Goal: Transaction & Acquisition: Purchase product/service

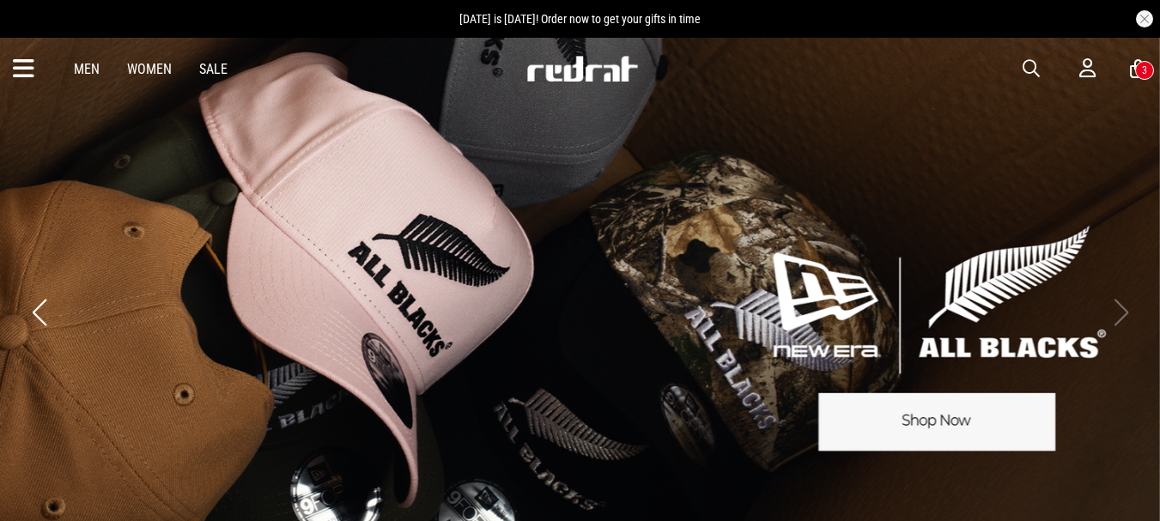
click at [539, 22] on span "Father's Day is next Sunday! Order now to get your gifts in time" at bounding box center [579, 19] width 241 height 14
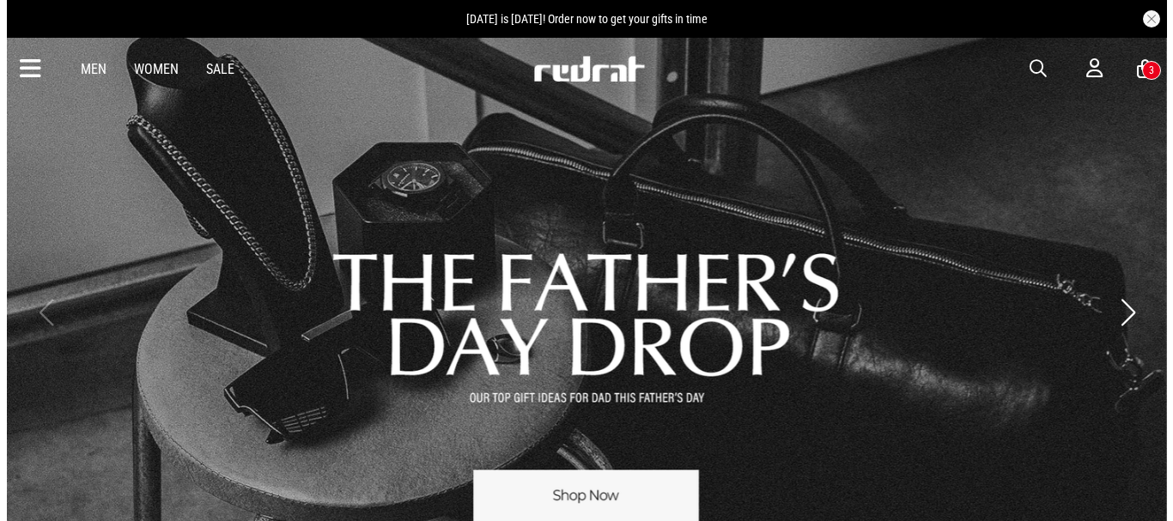
scroll to position [258, 0]
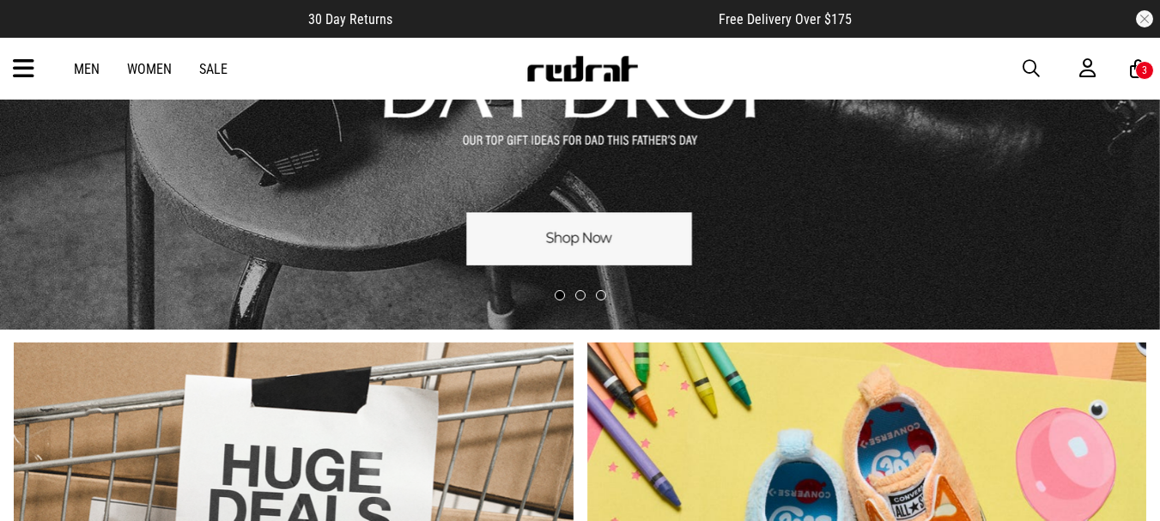
click at [1136, 62] on icon at bounding box center [1138, 68] width 16 height 21
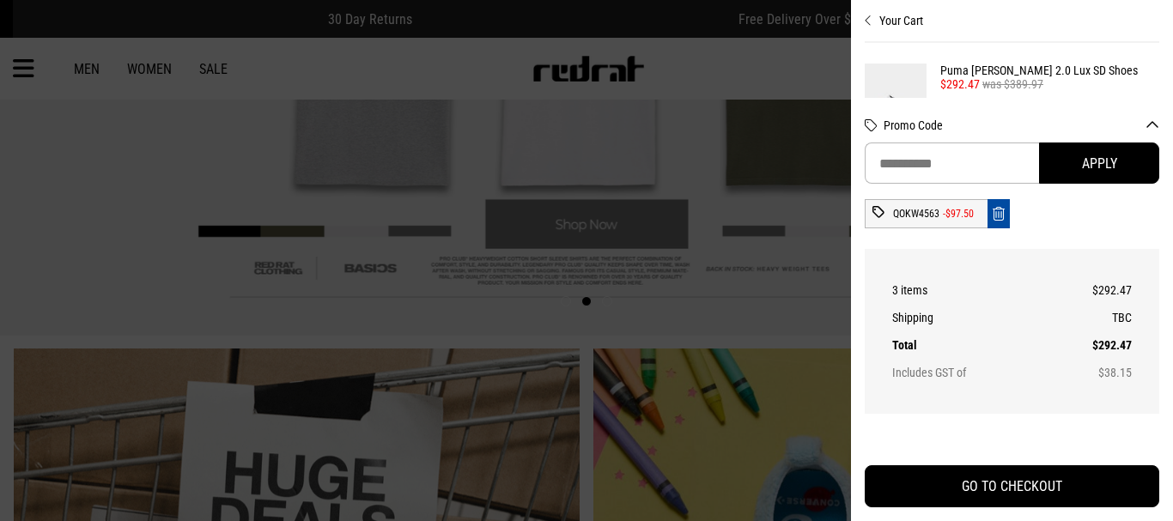
click at [677, 276] on div at bounding box center [586, 260] width 1173 height 521
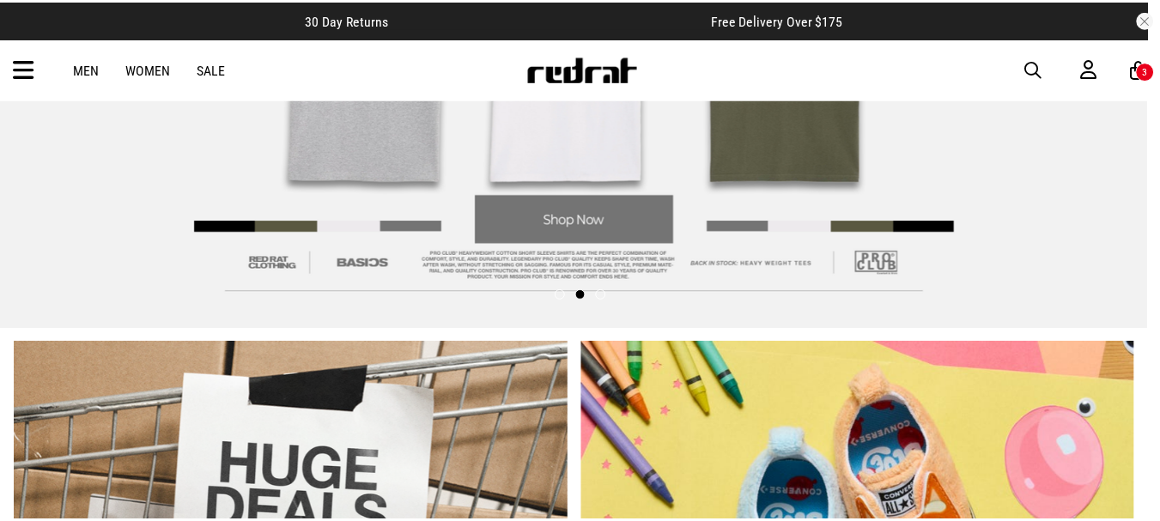
scroll to position [252, 0]
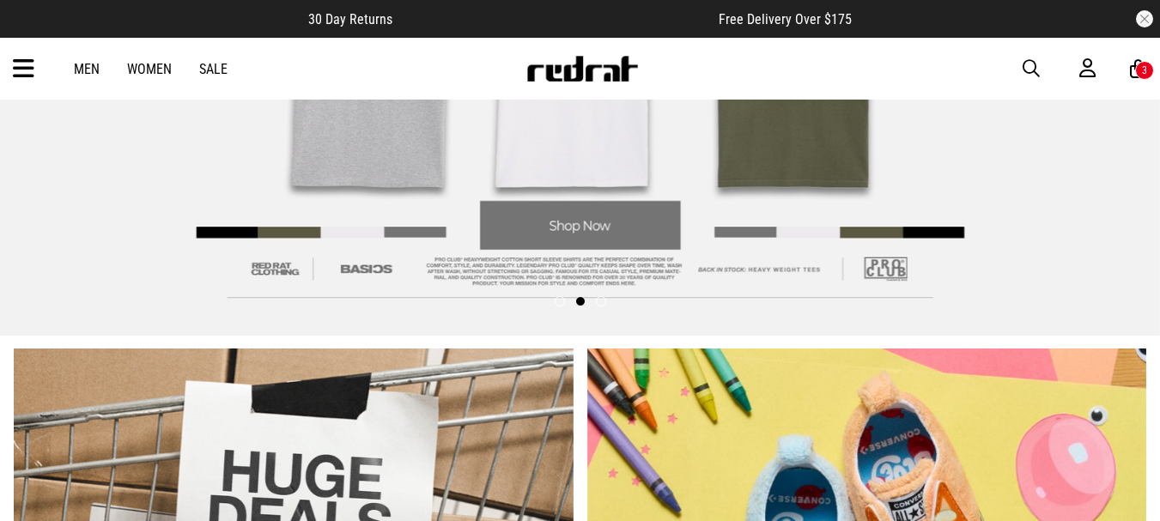
click at [1142, 73] on div "3" at bounding box center [1144, 70] width 5 height 12
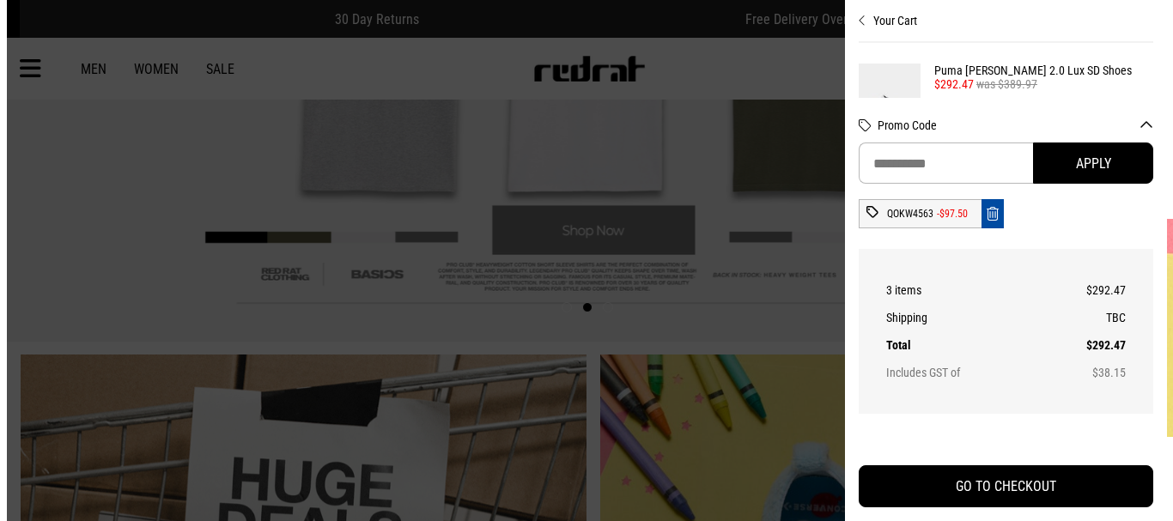
scroll to position [258, 0]
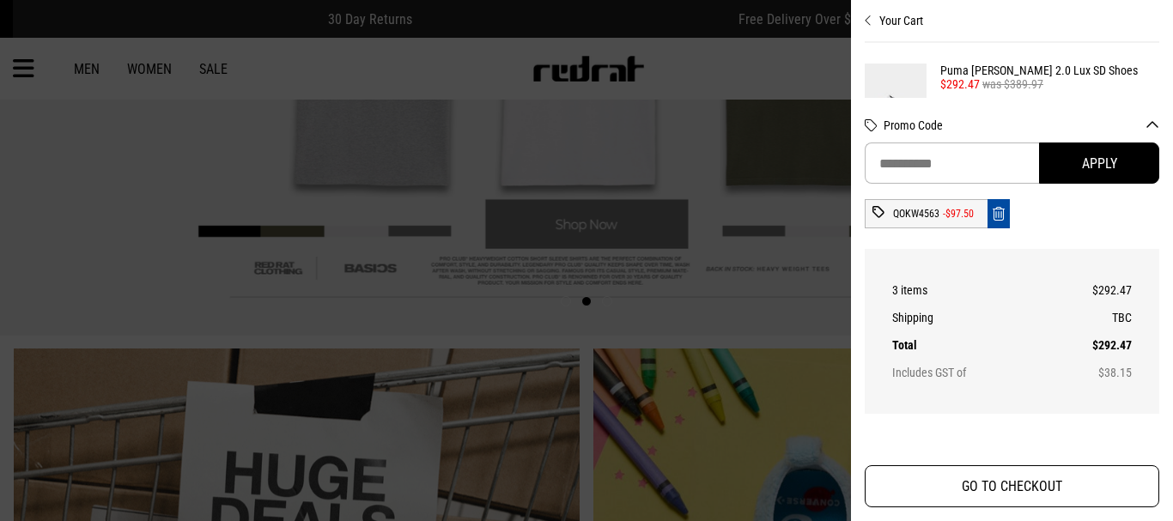
click at [1029, 482] on button "GO TO CHECKOUT" at bounding box center [1012, 486] width 294 height 42
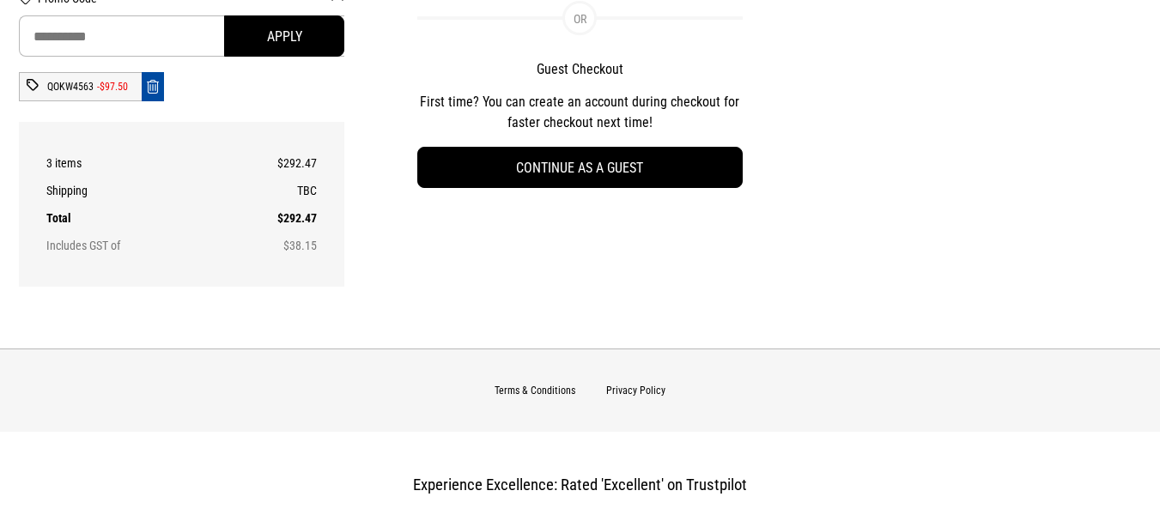
scroll to position [430, 0]
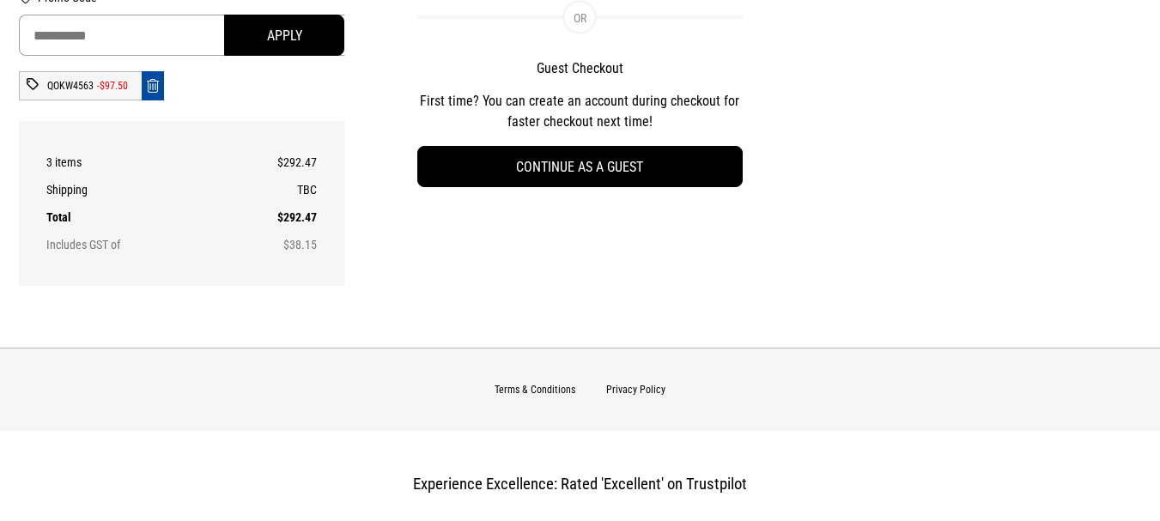
click at [133, 39] on input "Promo Code" at bounding box center [182, 35] width 326 height 41
paste input "********"
type input "********"
click at [158, 86] on icon "Remove code" at bounding box center [153, 86] width 12 height 16
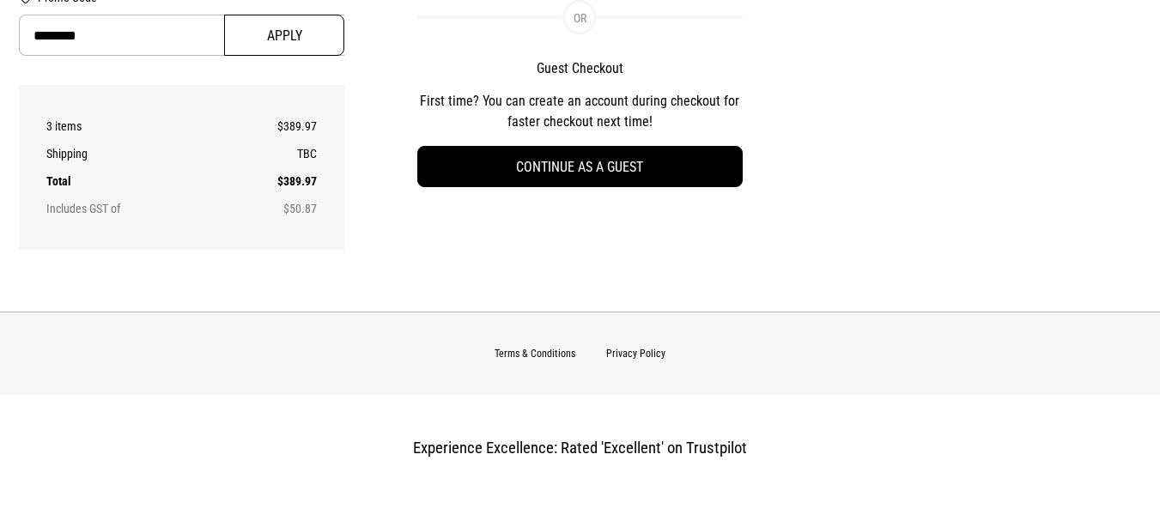
click at [280, 39] on button "Apply" at bounding box center [284, 35] width 120 height 41
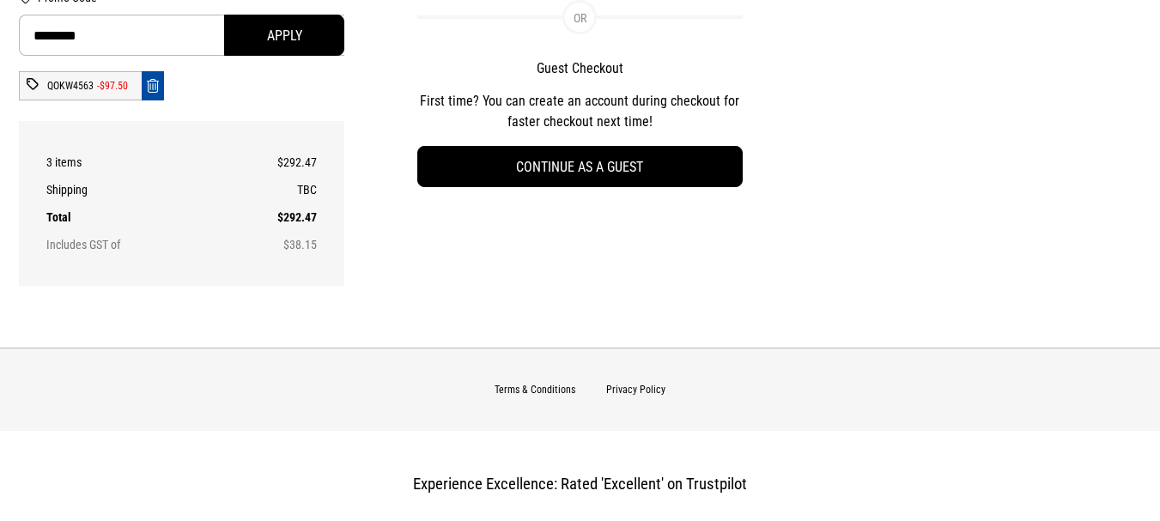
click at [155, 88] on icon "Remove code" at bounding box center [153, 86] width 12 height 16
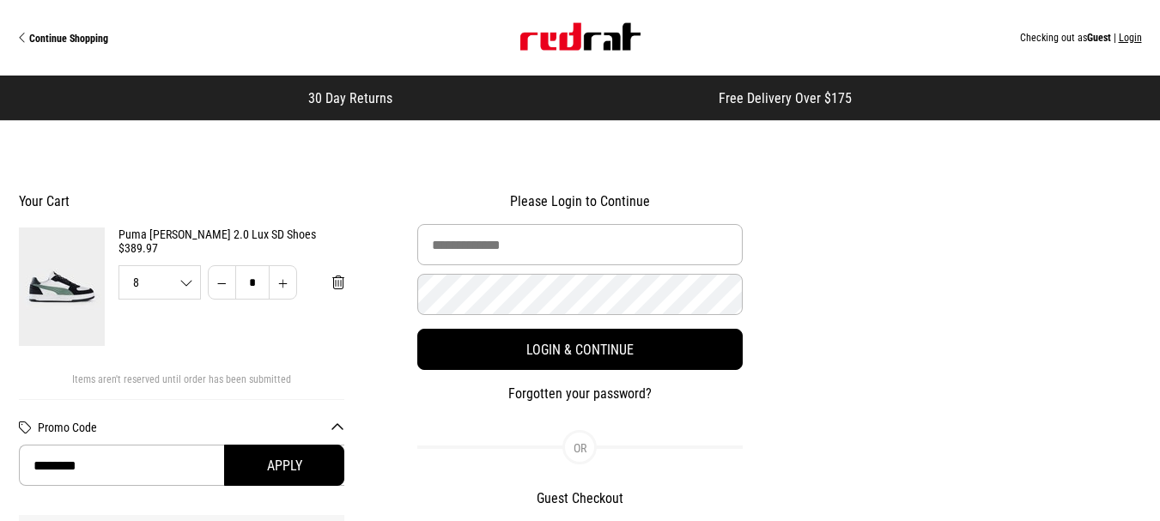
click at [592, 42] on img "Site" at bounding box center [580, 36] width 120 height 27
click at [582, 36] on img "Site" at bounding box center [580, 36] width 120 height 27
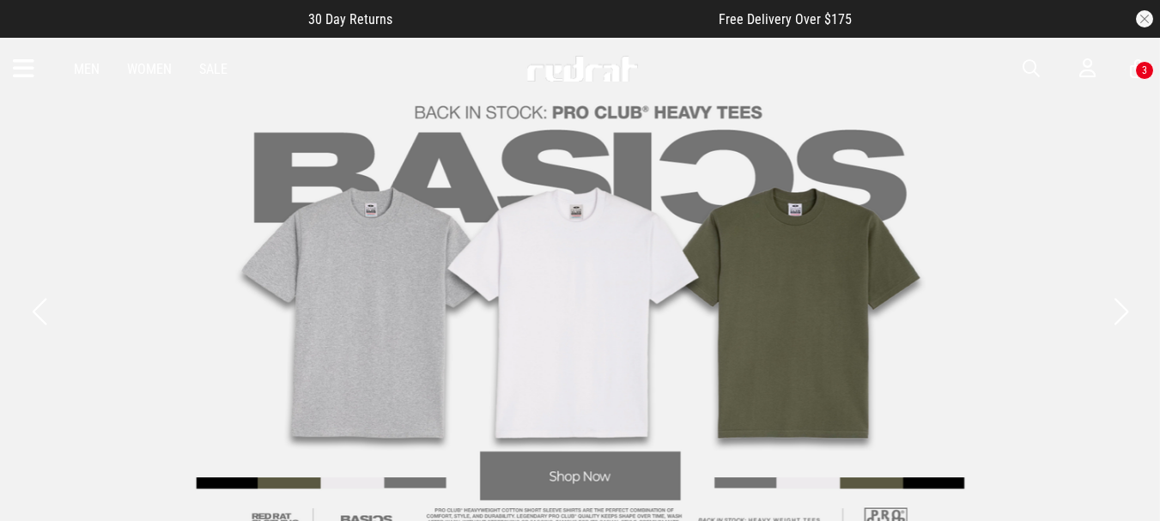
click at [27, 304] on link "2 / 3" at bounding box center [580, 311] width 1160 height 550
click at [45, 323] on button "Previous slide" at bounding box center [38, 312] width 23 height 38
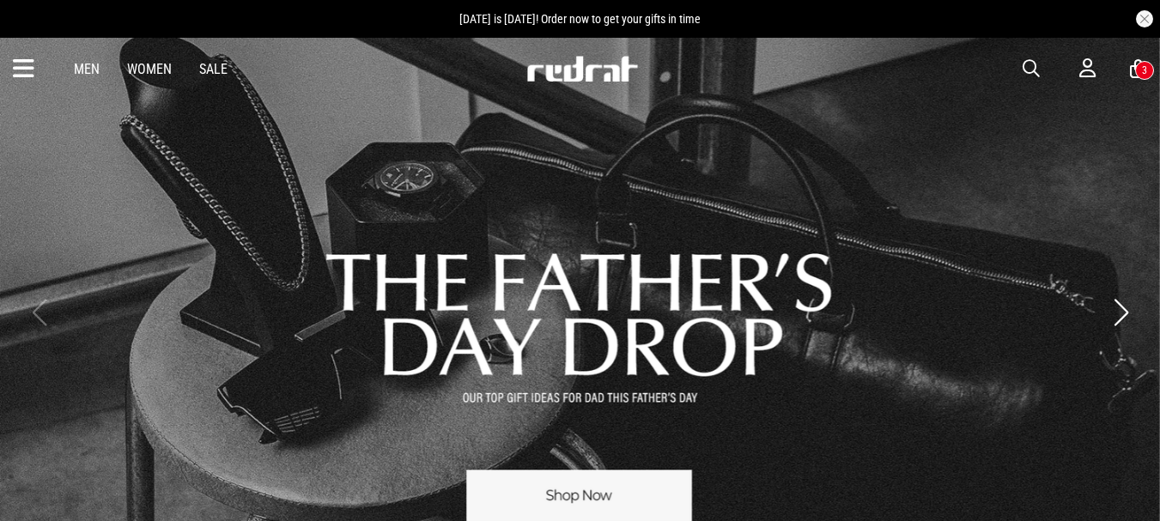
click at [557, 501] on link "1 / 3" at bounding box center [580, 312] width 1160 height 550
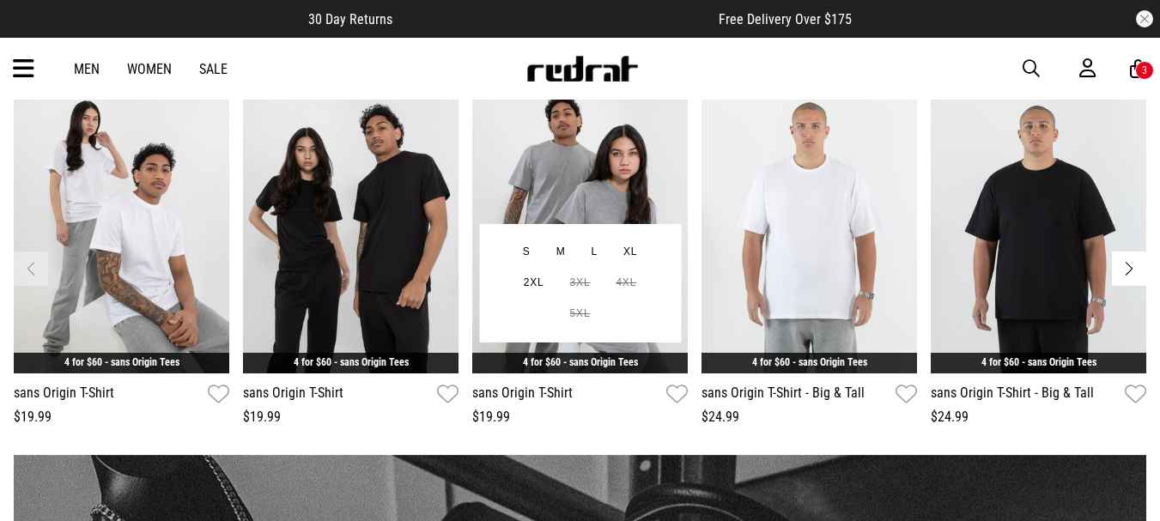
scroll to position [515, 0]
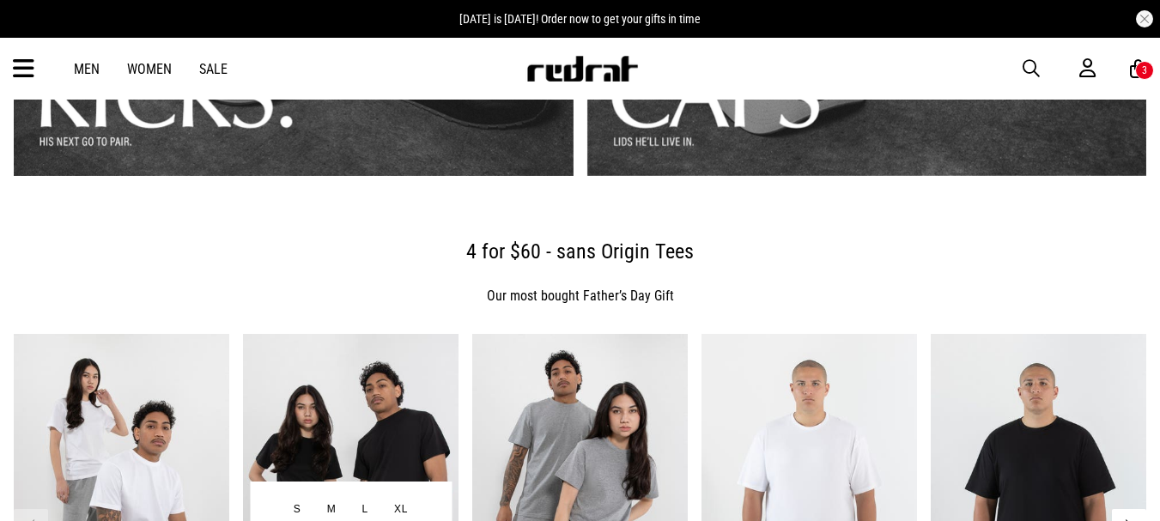
click at [367, 397] on img "2 / 6" at bounding box center [350, 482] width 215 height 297
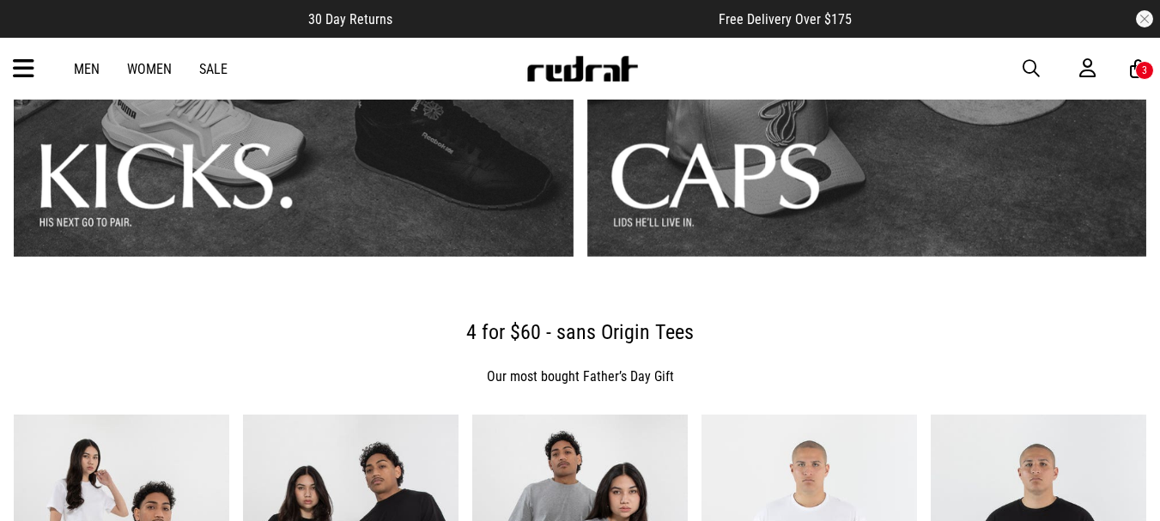
scroll to position [601, 0]
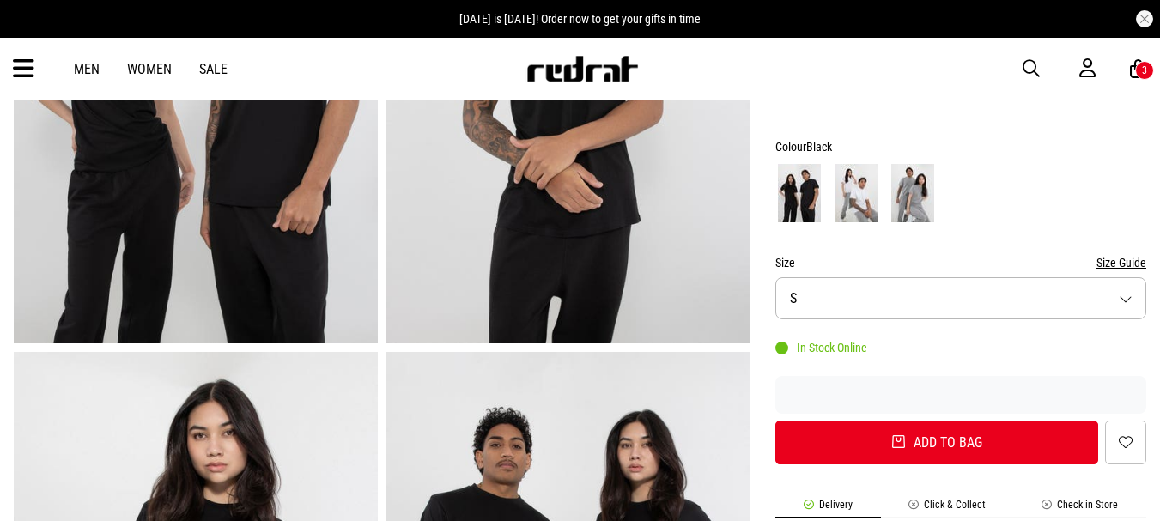
scroll to position [343, 0]
